Goal: Task Accomplishment & Management: Use online tool/utility

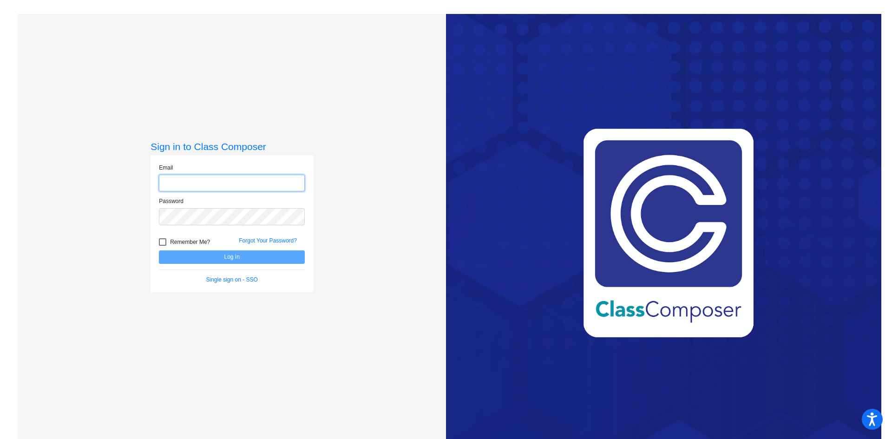
type input "[EMAIL_ADDRESS][DOMAIN_NAME]"
click at [206, 261] on button "Log In" at bounding box center [232, 256] width 146 height 13
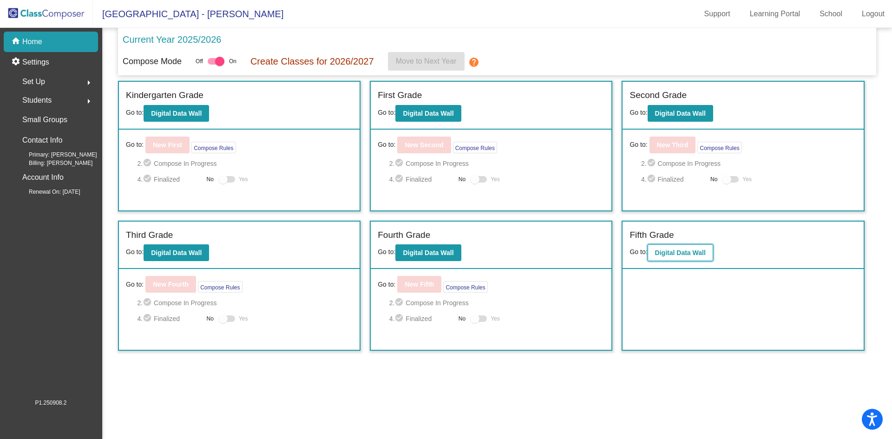
click at [708, 257] on button "Digital Data Wall" at bounding box center [681, 252] width 66 height 17
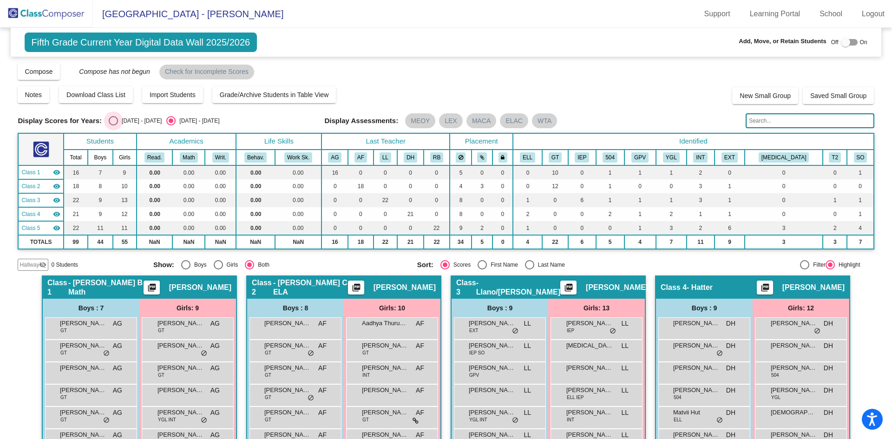
click at [129, 118] on div "[DATE] - [DATE]" at bounding box center [140, 121] width 44 height 8
click at [113, 125] on input "[DATE] - [DATE]" at bounding box center [113, 125] width 0 height 0
radio input "true"
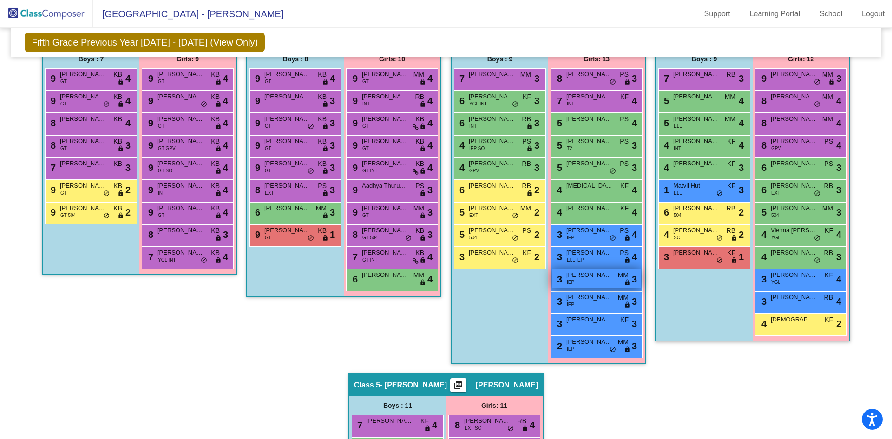
scroll to position [234, 0]
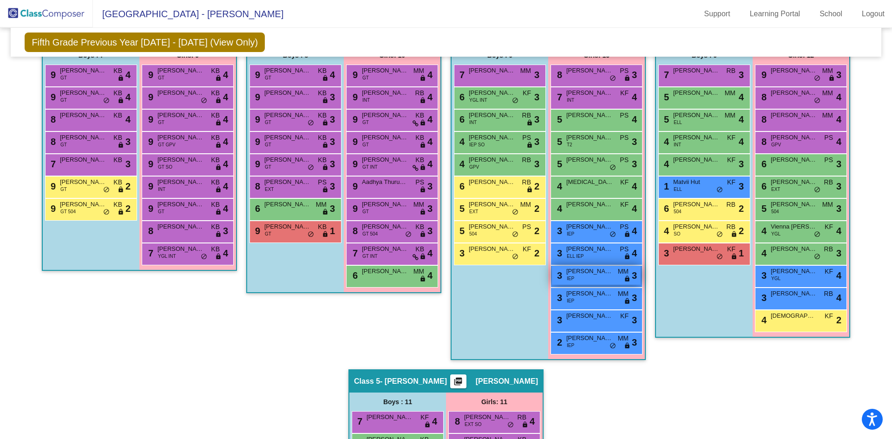
click at [586, 277] on div "3 [PERSON_NAME] IEP MM lock do_not_disturb_alt 3" at bounding box center [596, 275] width 89 height 19
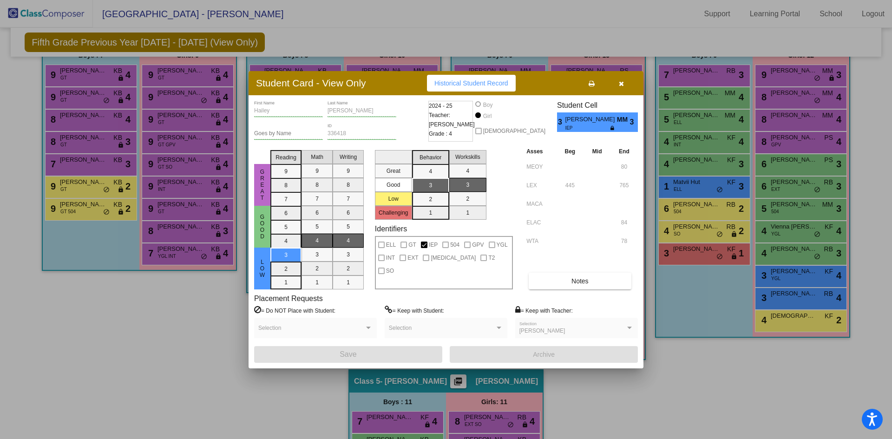
click at [703, 357] on div at bounding box center [446, 219] width 892 height 439
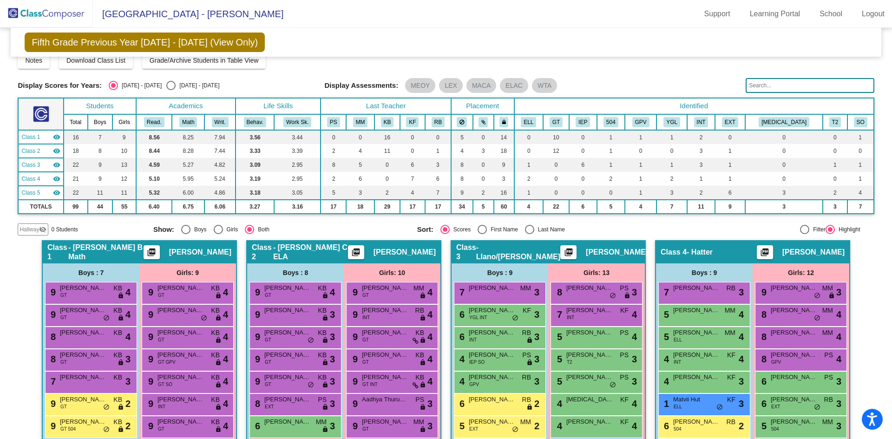
scroll to position [0, 0]
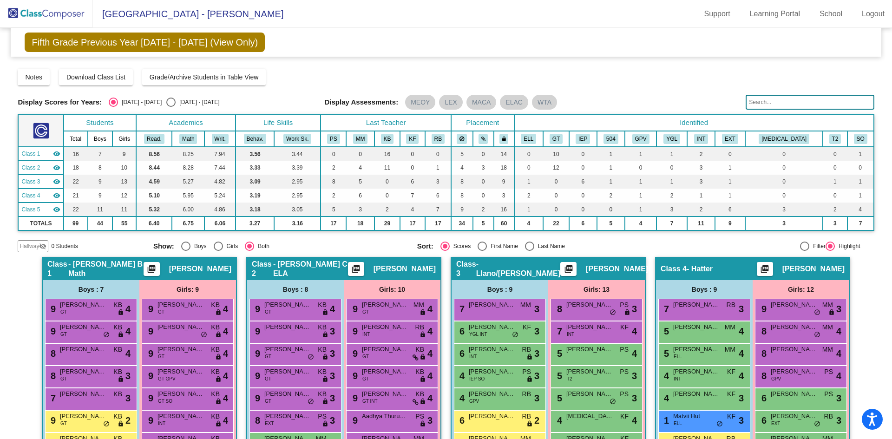
click at [66, 18] on img at bounding box center [46, 13] width 93 height 27
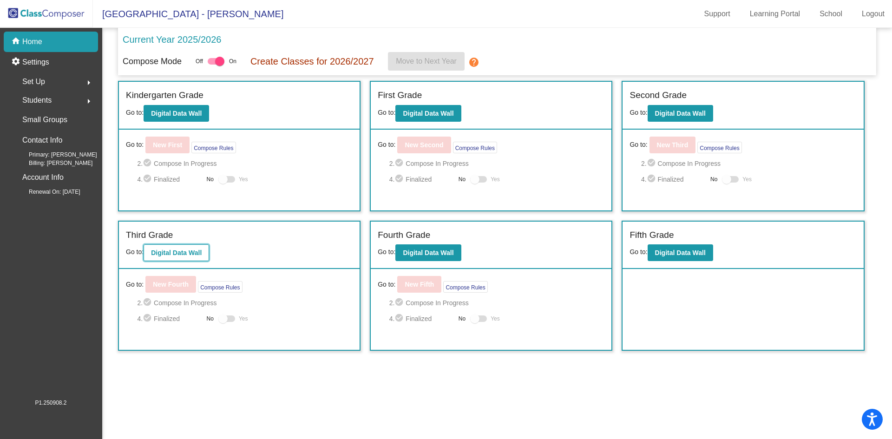
click at [185, 253] on b "Digital Data Wall" at bounding box center [176, 252] width 51 height 7
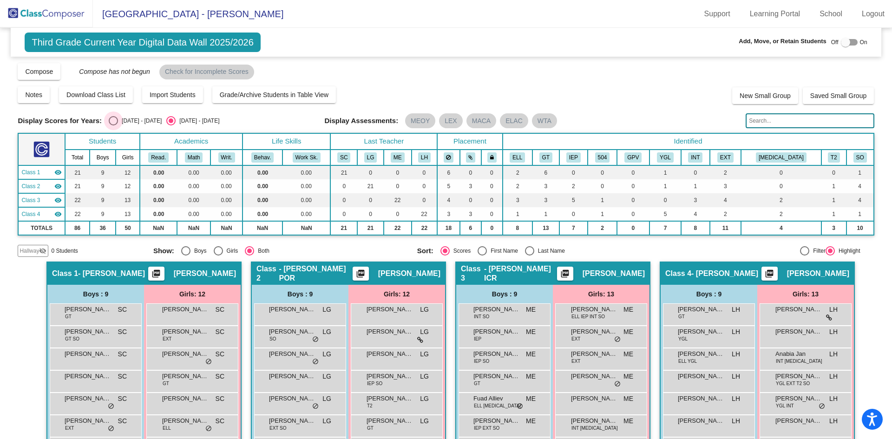
click at [115, 122] on div "Select an option" at bounding box center [113, 120] width 9 height 9
click at [113, 125] on input "[DATE] - [DATE]" at bounding box center [113, 125] width 0 height 0
radio input "true"
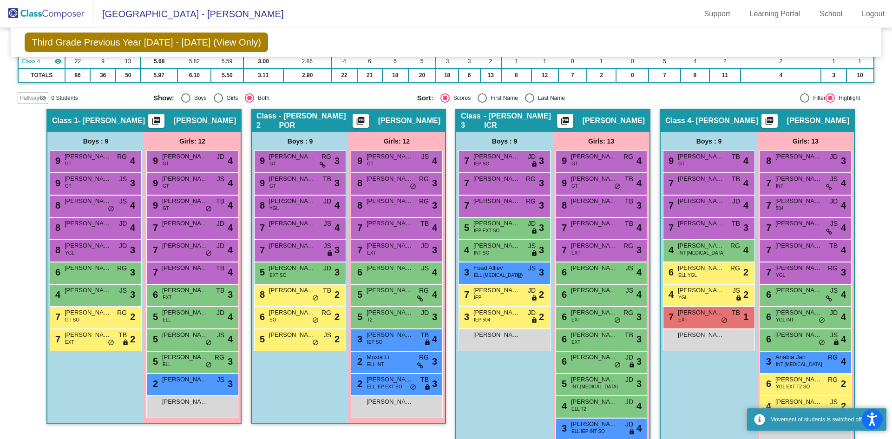
scroll to position [151, 0]
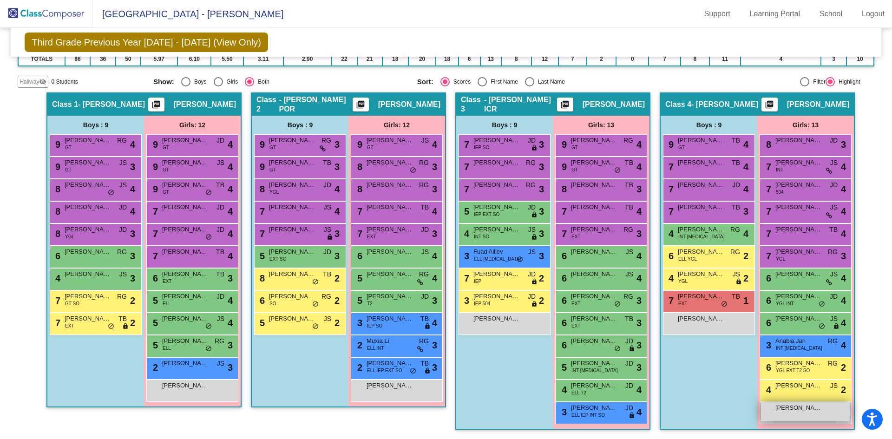
click at [794, 414] on div "[PERSON_NAME] [PERSON_NAME] lock do_not_disturb_alt" at bounding box center [805, 411] width 89 height 19
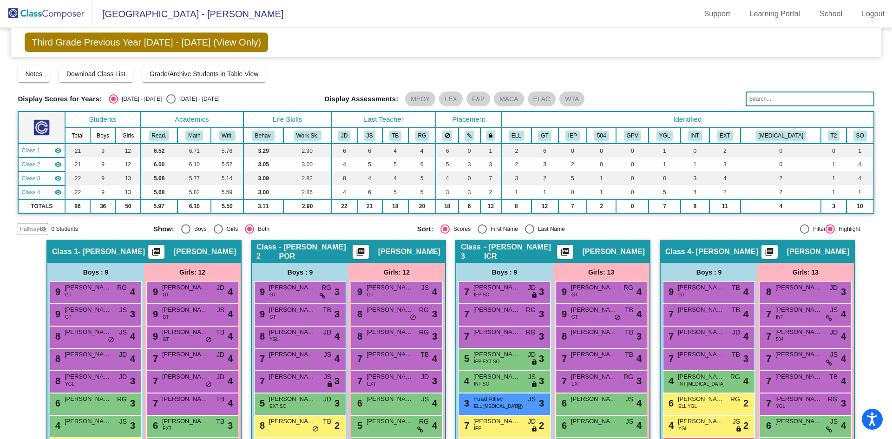
scroll to position [0, 0]
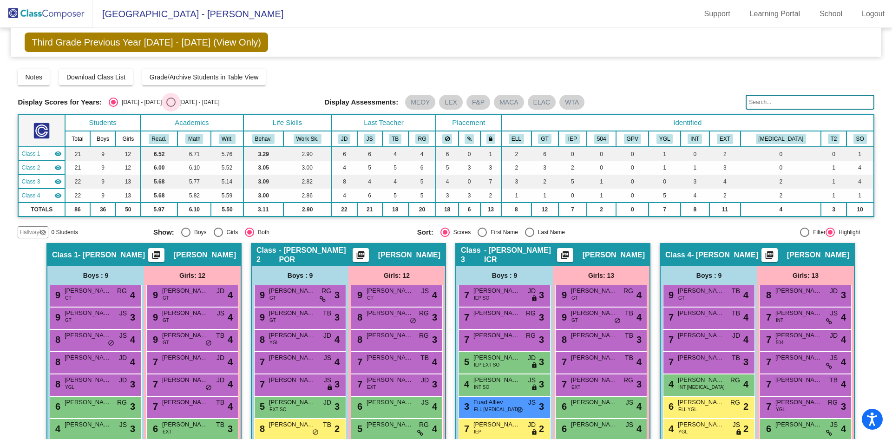
click at [176, 104] on div "[DATE] - [DATE]" at bounding box center [198, 102] width 44 height 8
click at [171, 107] on input "[DATE] - [DATE]" at bounding box center [171, 107] width 0 height 0
radio input "true"
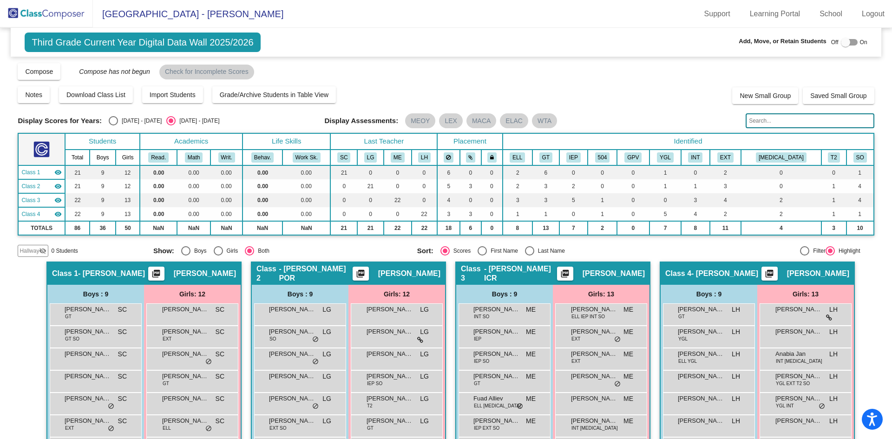
click at [61, 5] on img at bounding box center [46, 13] width 93 height 27
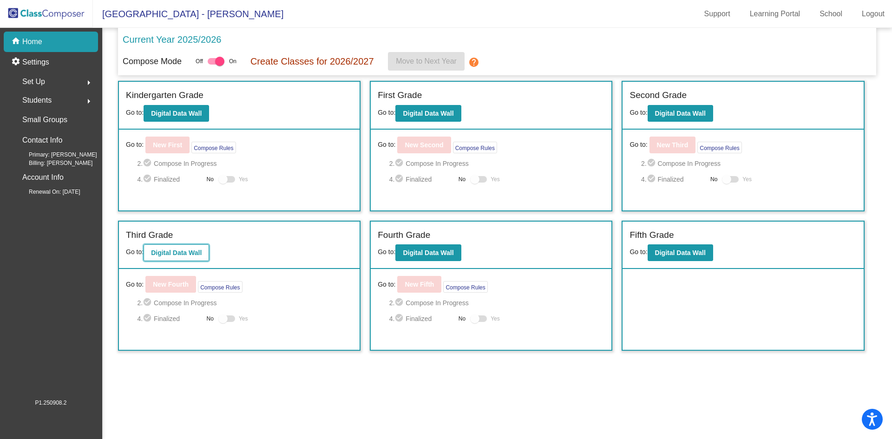
click at [180, 251] on b "Digital Data Wall" at bounding box center [176, 252] width 51 height 7
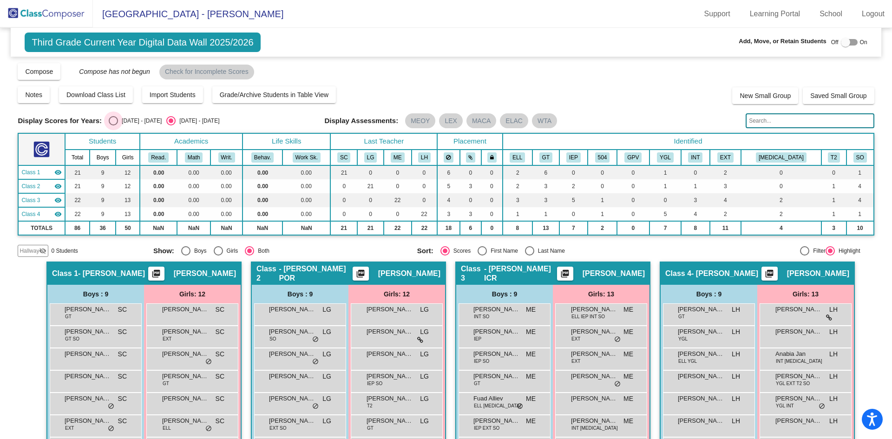
click at [129, 121] on div "[DATE] - [DATE]" at bounding box center [140, 121] width 44 height 8
click at [113, 125] on input "[DATE] - [DATE]" at bounding box center [113, 125] width 0 height 0
radio input "true"
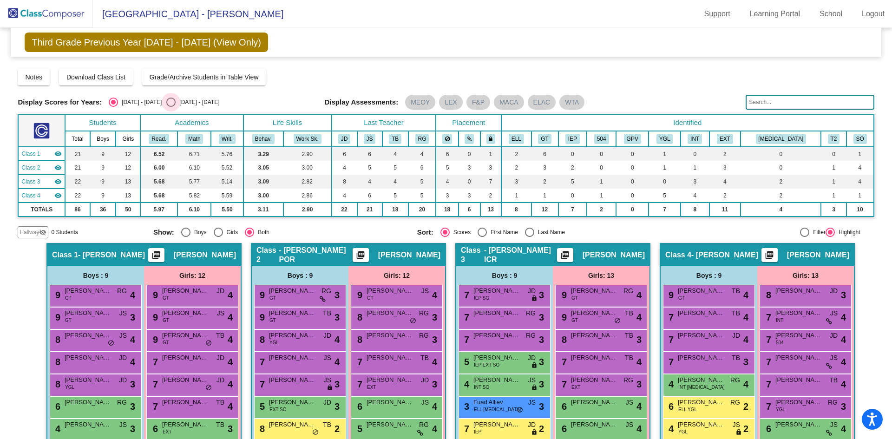
click at [176, 105] on div "[DATE] - [DATE]" at bounding box center [198, 102] width 44 height 8
click at [171, 107] on input "[DATE] - [DATE]" at bounding box center [171, 107] width 0 height 0
radio input "true"
